Goal: Task Accomplishment & Management: Manage account settings

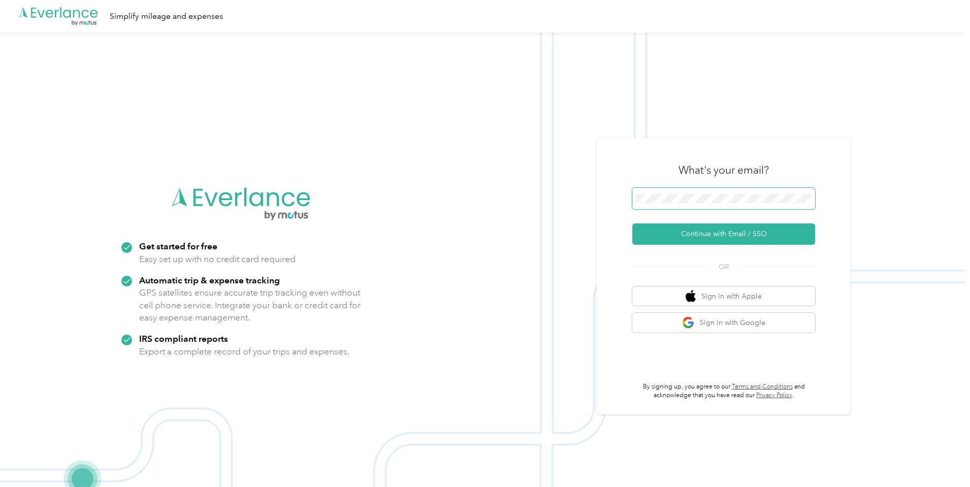
click at [775, 205] on span at bounding box center [723, 198] width 183 height 21
click at [746, 234] on button "Continue with Email / SSO" at bounding box center [723, 233] width 183 height 21
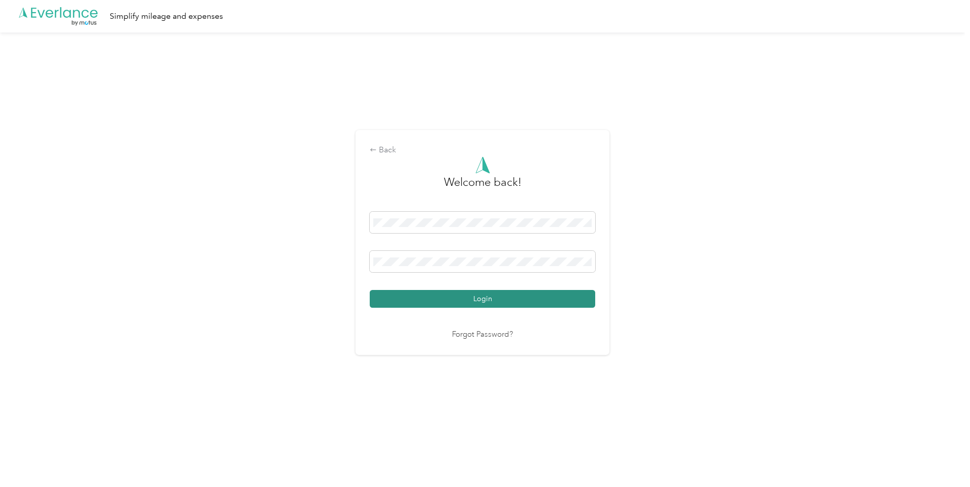
click at [530, 302] on button "Login" at bounding box center [483, 299] width 226 height 18
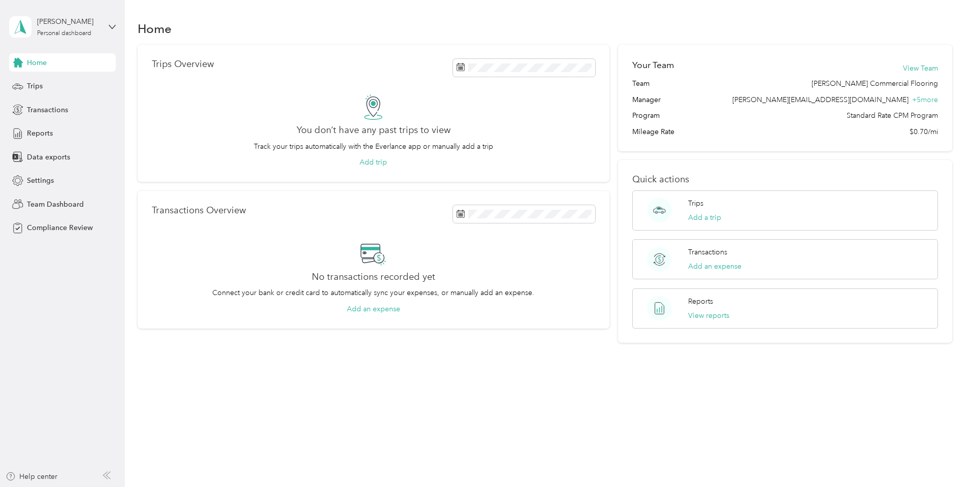
click at [117, 27] on aside "[PERSON_NAME] Personal dashboard Home Trips Transactions Reports Data exports S…" at bounding box center [62, 243] width 125 height 487
click at [114, 26] on icon at bounding box center [112, 26] width 7 height 7
click at [87, 81] on div "Team dashboard" at bounding box center [116, 84] width 200 height 18
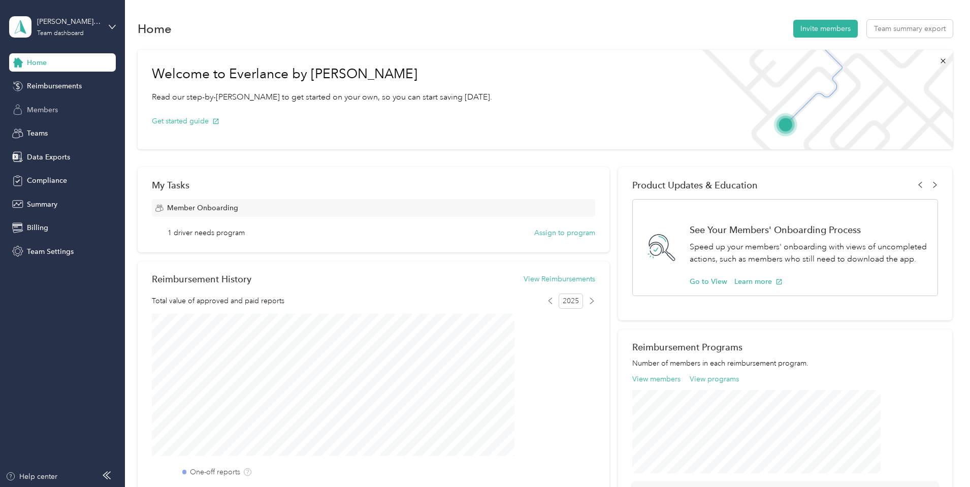
click at [71, 108] on div "Members" at bounding box center [62, 110] width 107 height 18
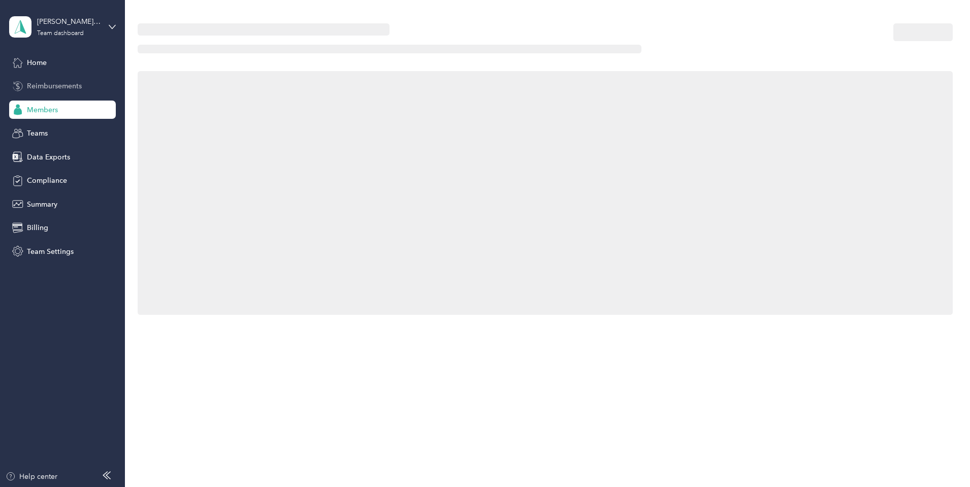
click at [63, 89] on span "Reimbursements" at bounding box center [54, 86] width 55 height 11
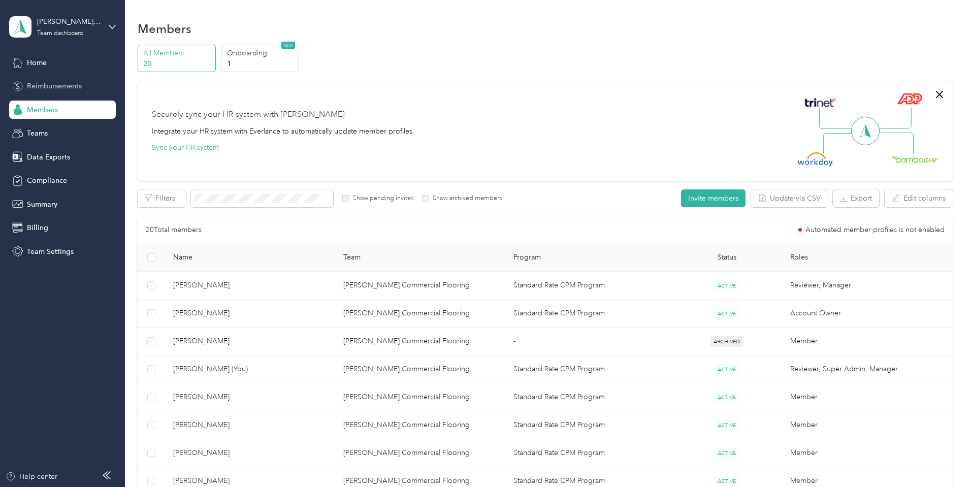
click at [44, 83] on span "Reimbursements" at bounding box center [54, 86] width 55 height 11
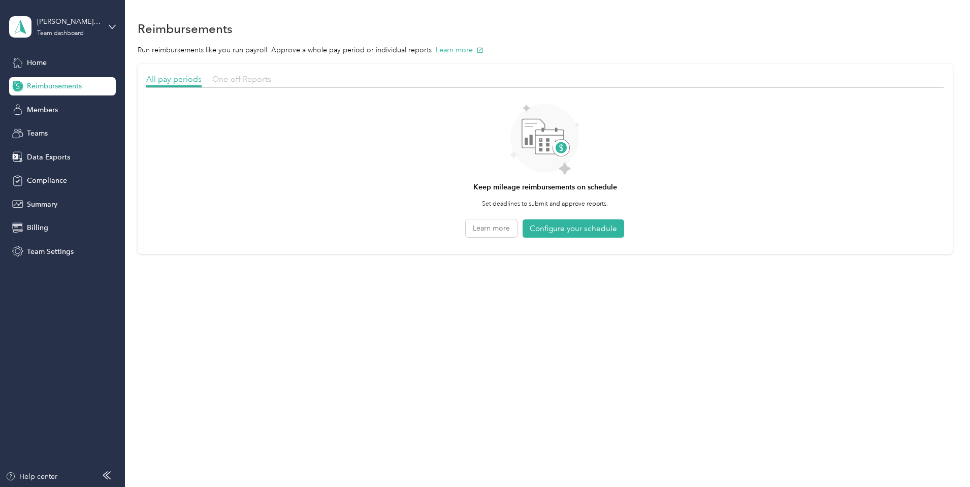
click at [271, 79] on span "One-off Reports" at bounding box center [241, 79] width 59 height 10
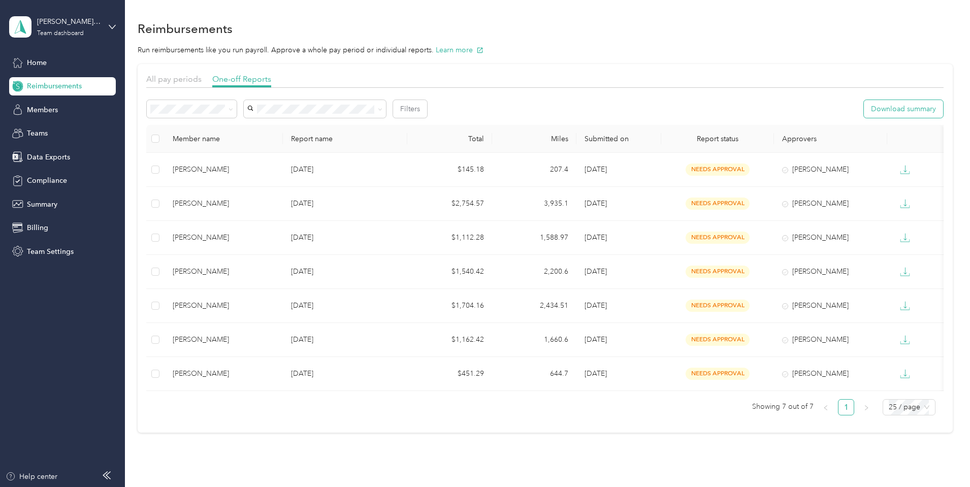
click at [775, 108] on button "Download summary" at bounding box center [903, 109] width 79 height 18
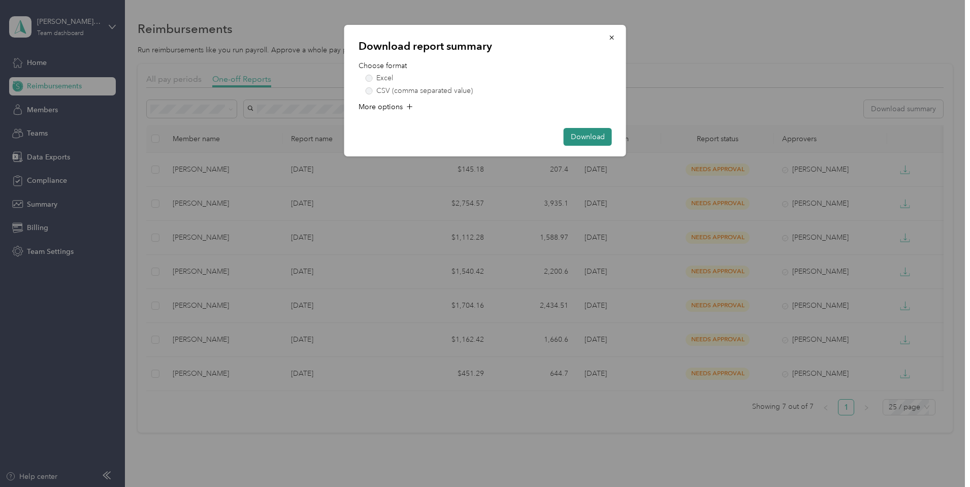
click at [598, 140] on button "Download" at bounding box center [588, 137] width 48 height 18
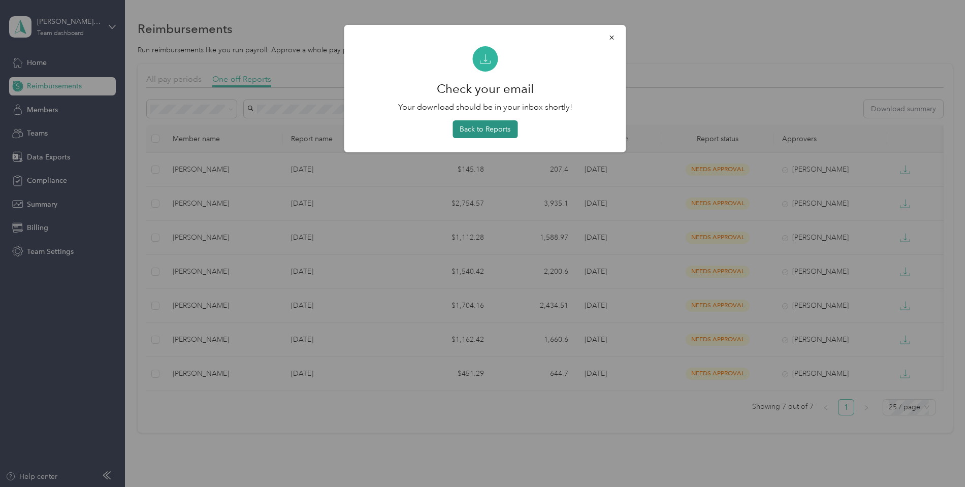
click at [502, 130] on button "Back to Reports" at bounding box center [485, 129] width 65 height 18
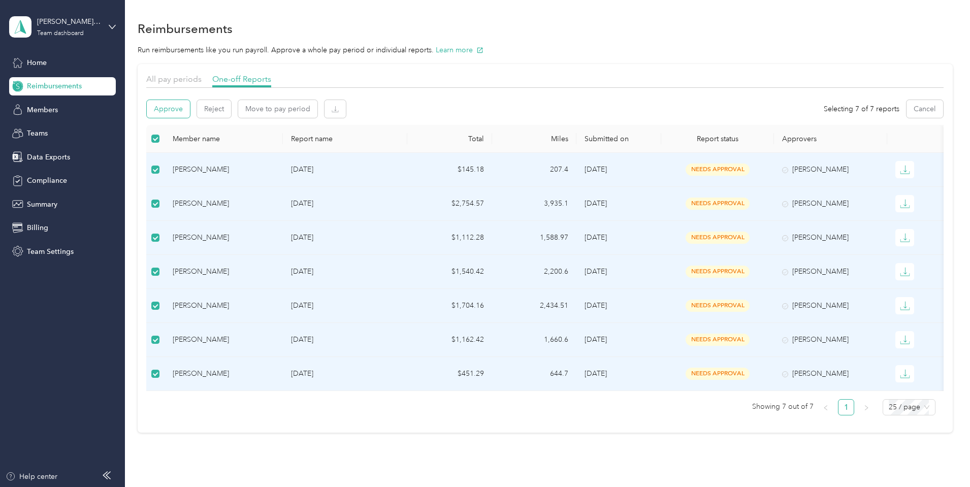
click at [190, 111] on button "Approve" at bounding box center [168, 109] width 43 height 18
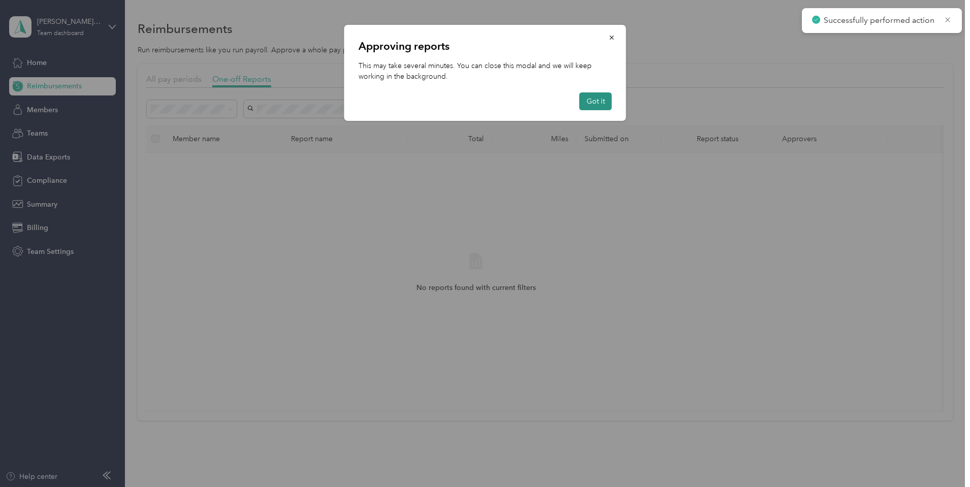
click at [589, 101] on button "Got it" at bounding box center [596, 101] width 33 height 18
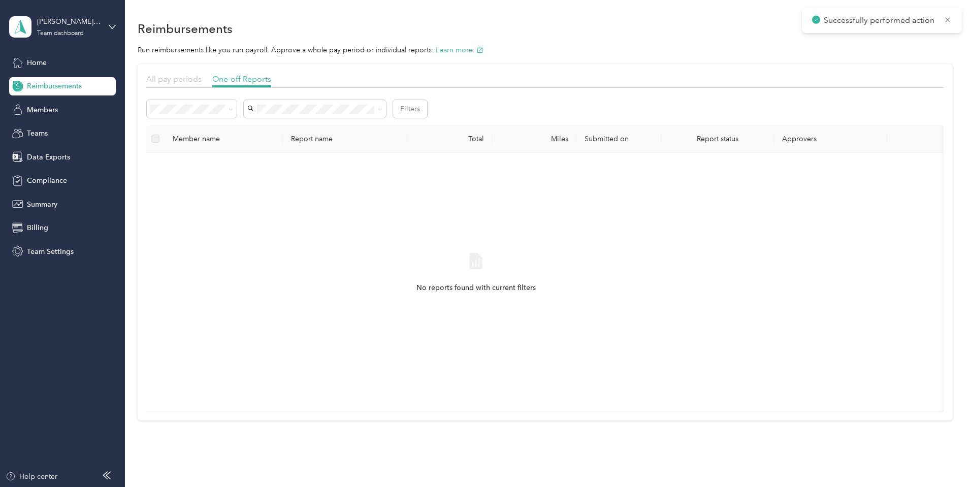
click at [202, 79] on span "All pay periods" at bounding box center [173, 79] width 55 height 10
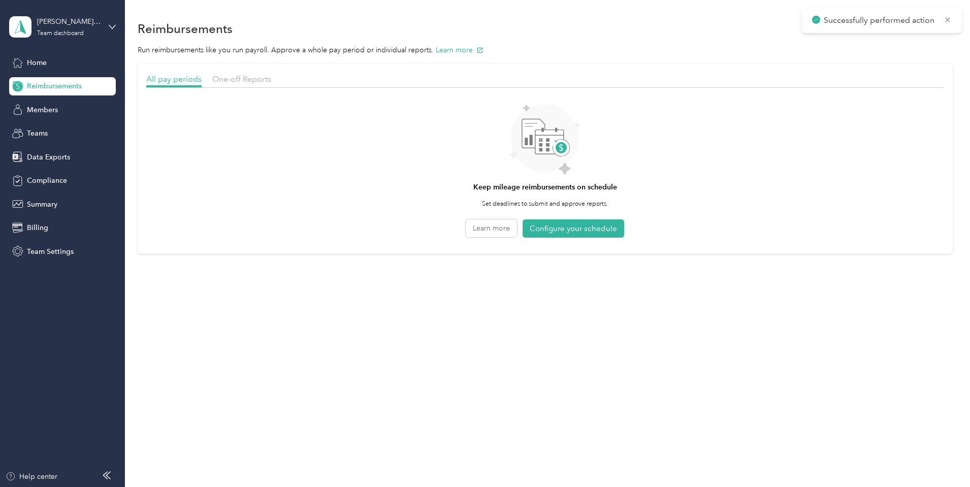
click at [302, 72] on section "All pay periods One-off Reports Keep mileage reimbursements on schedule Set dea…" at bounding box center [545, 159] width 815 height 190
click at [271, 79] on span "One-off Reports" at bounding box center [241, 79] width 59 height 10
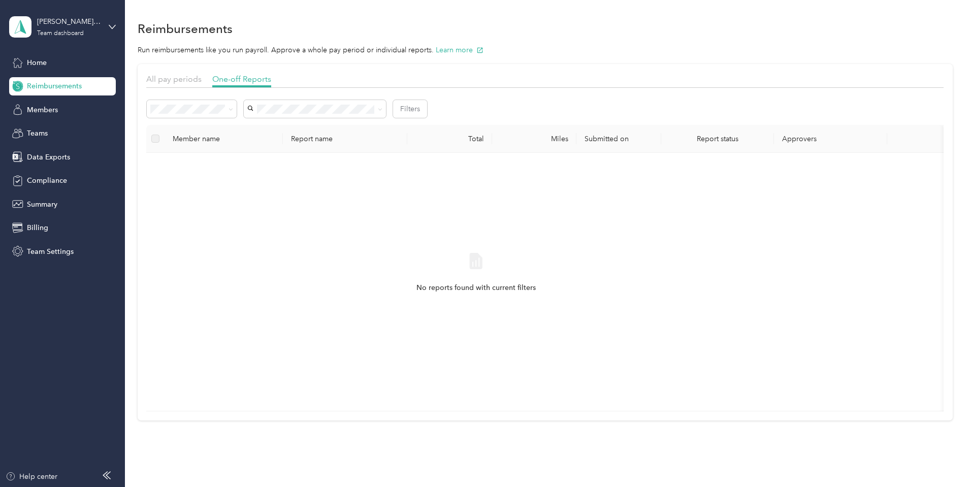
click at [279, 183] on li "Approved" at bounding box center [260, 178] width 90 height 18
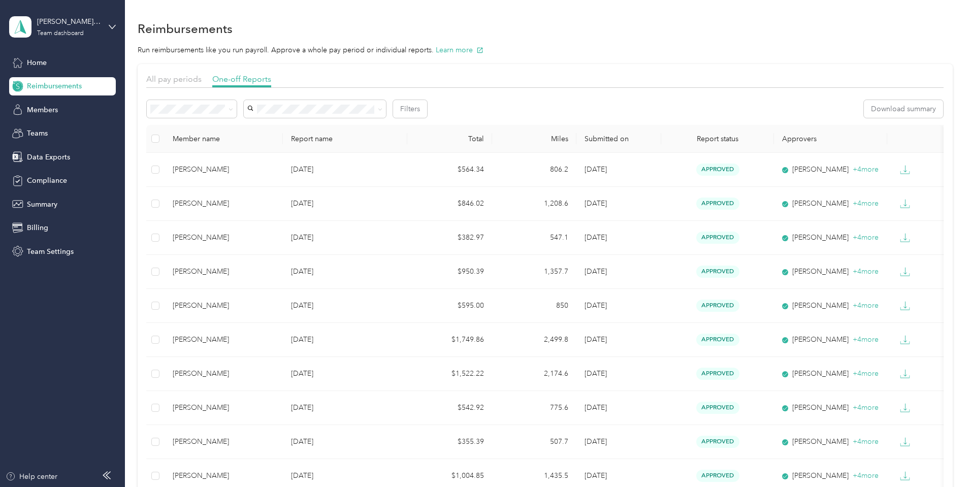
click at [374, 140] on th "Report name" at bounding box center [345, 139] width 124 height 28
click at [267, 157] on li "Needs payment" at bounding box center [260, 163] width 90 height 18
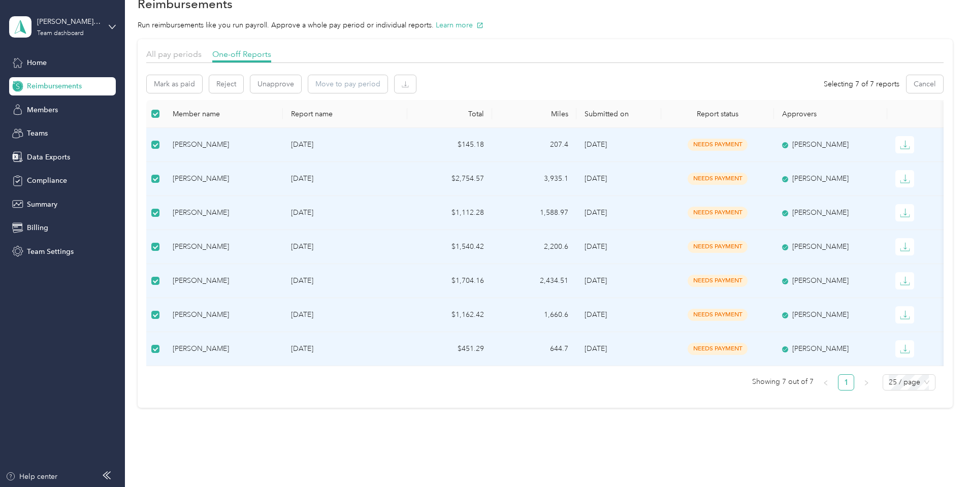
scroll to position [7, 0]
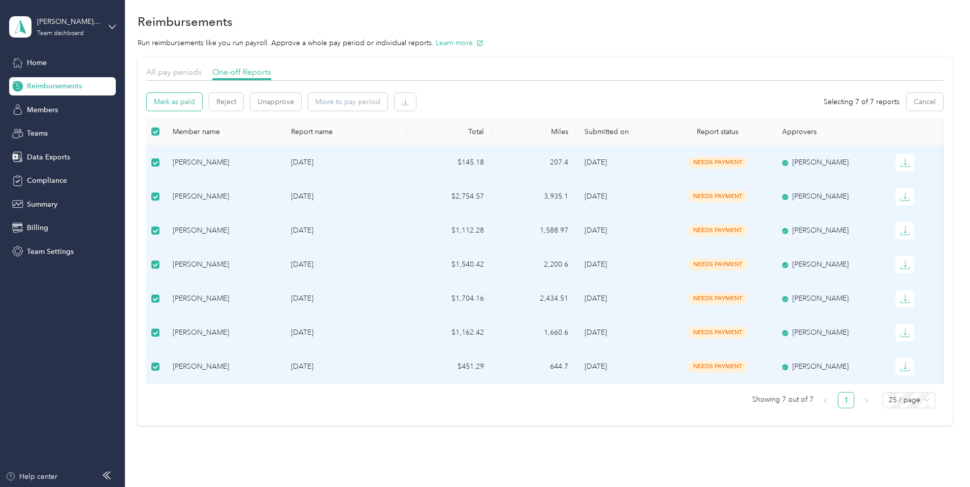
click at [202, 105] on button "Mark as paid" at bounding box center [174, 102] width 55 height 18
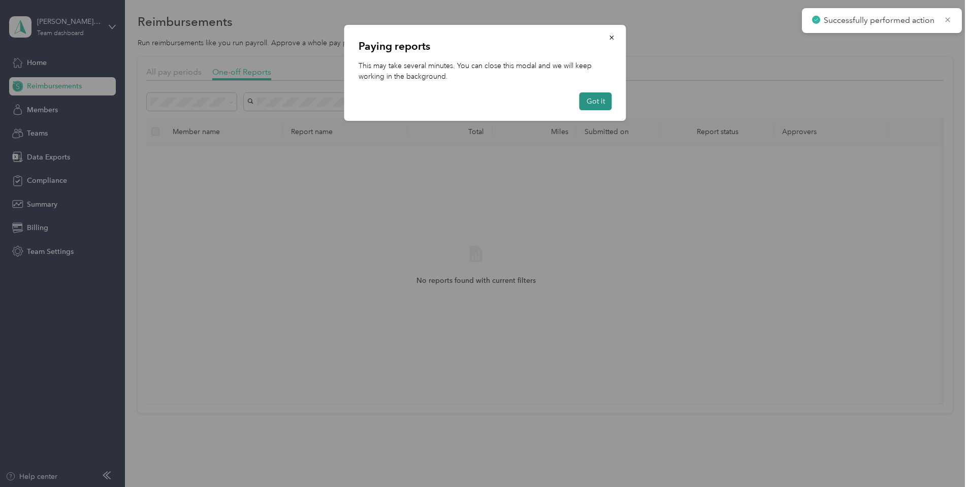
click at [599, 101] on button "Got it" at bounding box center [596, 101] width 33 height 18
